Goal: Contribute content

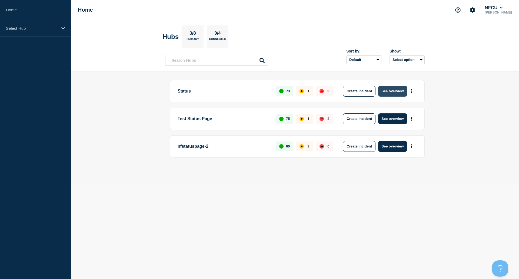
click at [390, 93] on button "See overview" at bounding box center [392, 91] width 29 height 11
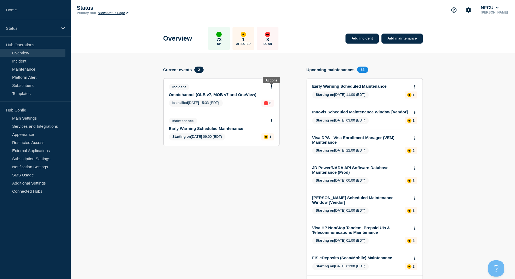
click at [272, 87] on icon at bounding box center [271, 87] width 1 height 4
click at [271, 106] on link "Update incident" at bounding box center [271, 107] width 26 height 4
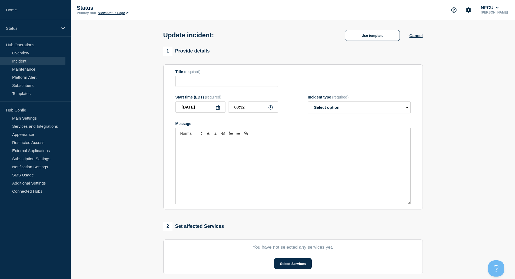
type input "Omnichannel (OLB v7, MOB v7 and OneView)"
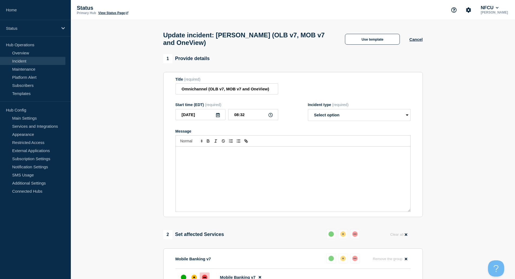
click at [208, 158] on div "Message" at bounding box center [293, 178] width 235 height 65
drag, startPoint x: 154, startPoint y: 159, endPoint x: 153, endPoint y: 156, distance: 3.3
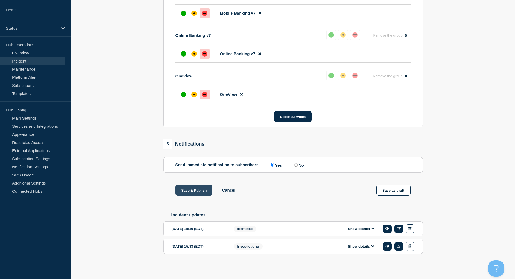
click at [202, 192] on button "Save & Publish" at bounding box center [193, 190] width 37 height 11
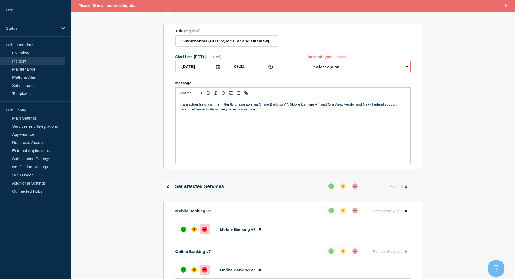
scroll to position [36, 0]
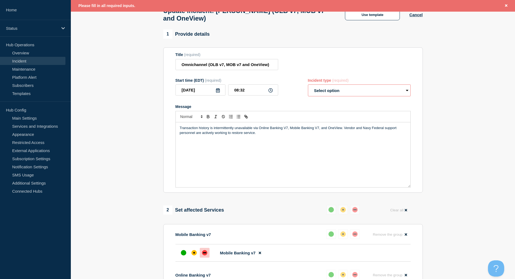
click at [322, 91] on select "Select option Investigating Identified Monitoring Resolved" at bounding box center [359, 90] width 103 height 12
select select "identified"
click at [308, 87] on select "Select option Investigating Identified Monitoring Resolved" at bounding box center [359, 90] width 103 height 12
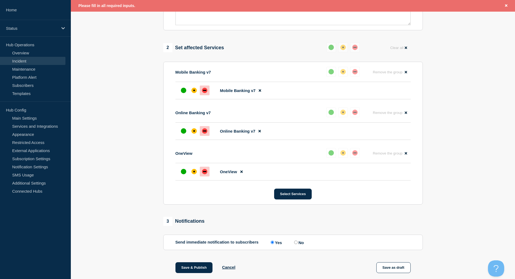
scroll to position [279, 0]
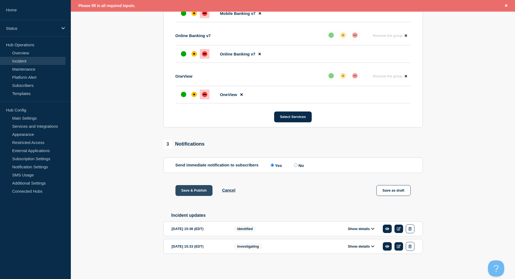
click at [202, 190] on button "Save & Publish" at bounding box center [193, 190] width 37 height 11
